Goal: Task Accomplishment & Management: Manage account settings

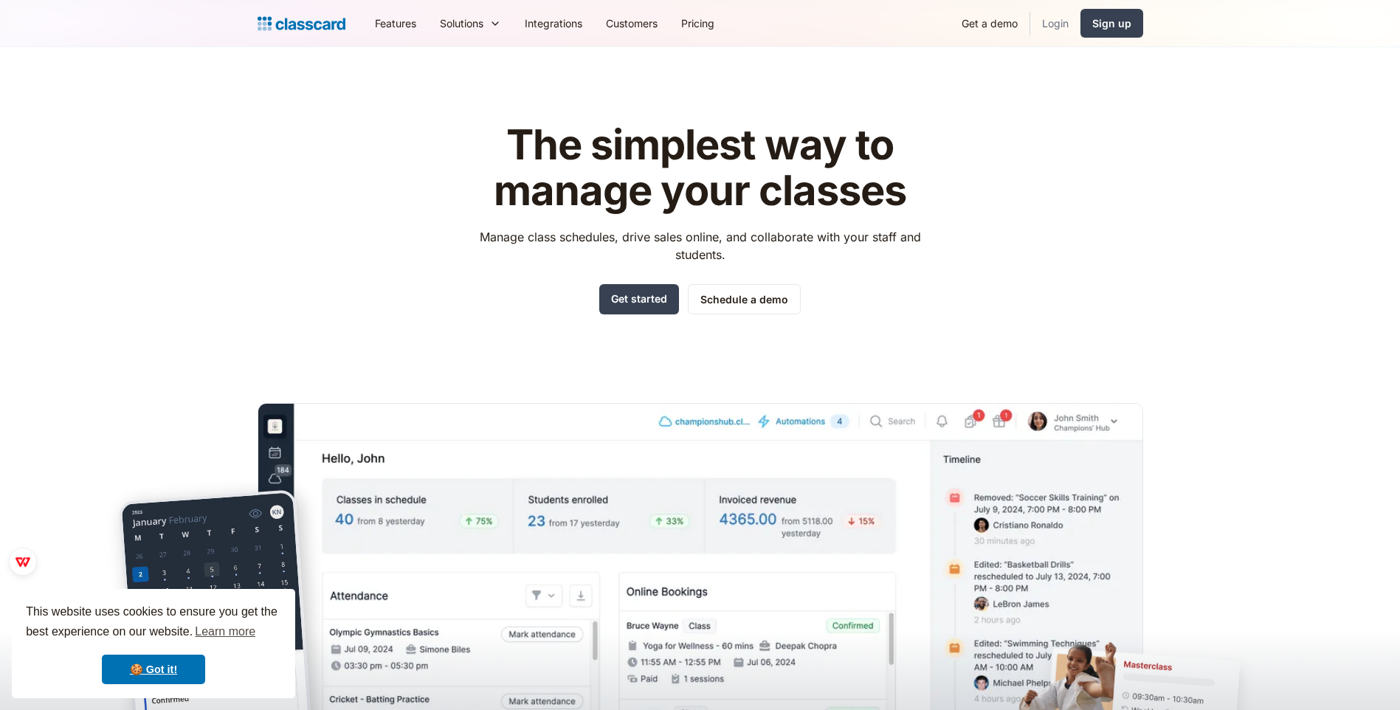
click at [1063, 31] on link "Login" at bounding box center [1055, 23] width 50 height 33
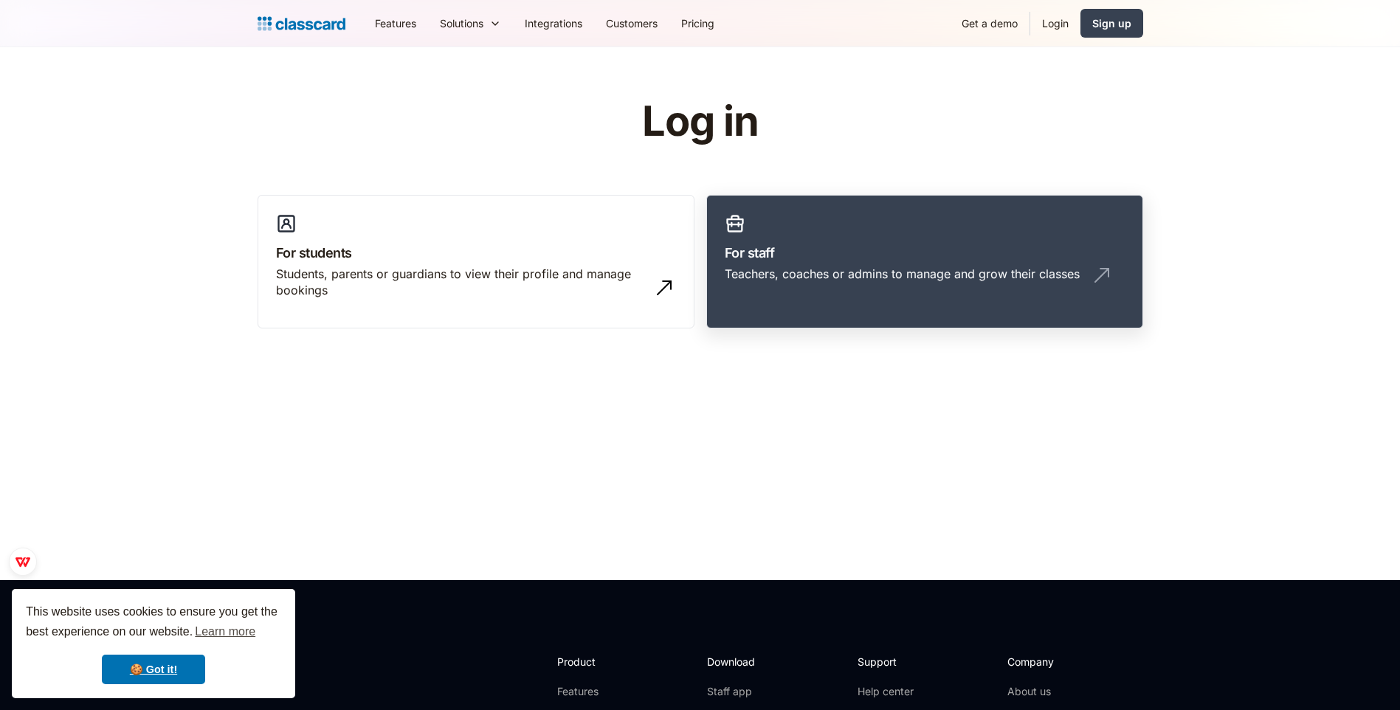
click at [778, 266] on div "Teachers, coaches or admins to manage and grow their classes" at bounding box center [902, 274] width 355 height 16
